Goal: Task Accomplishment & Management: Complete application form

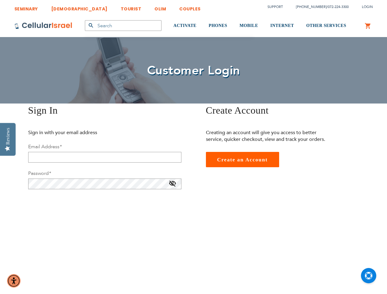
click at [194, 147] on div "Create Account Creating an account will give you access to better service, quic…" at bounding box center [286, 136] width 184 height 64
click at [14, 281] on img "Accessibility Menu" at bounding box center [13, 280] width 13 height 13
